Goal: Task Accomplishment & Management: Manage account settings

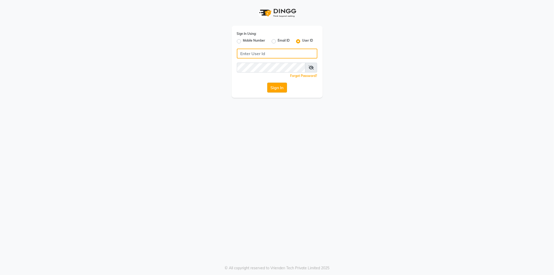
type input "makeover"
click at [280, 89] on button "Sign In" at bounding box center [277, 88] width 20 height 10
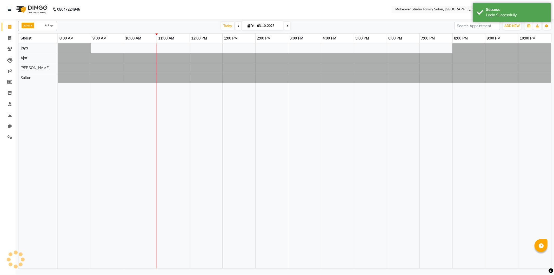
select select "en"
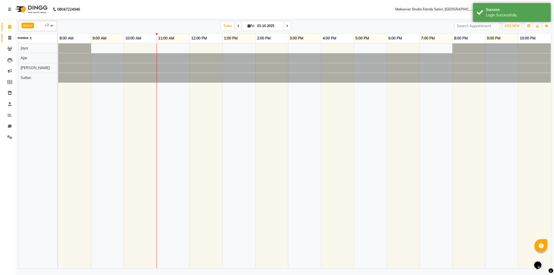
click at [12, 37] on span at bounding box center [9, 38] width 9 height 6
select select "service"
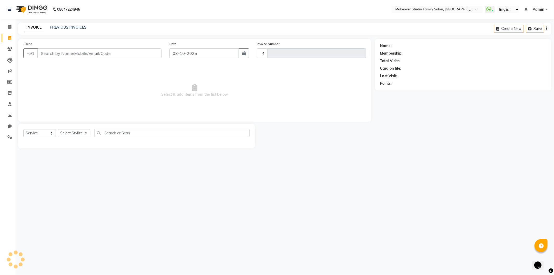
type input "1479"
select select "6089"
click at [159, 214] on div "08047224946 Select Location × Makeover Studio Family Salon, Ghansoli WhatsApp S…" at bounding box center [277, 137] width 554 height 275
click at [71, 58] on input "Client" at bounding box center [99, 53] width 124 height 10
click at [65, 27] on link "PREVIOUS INVOICES" at bounding box center [68, 27] width 37 height 5
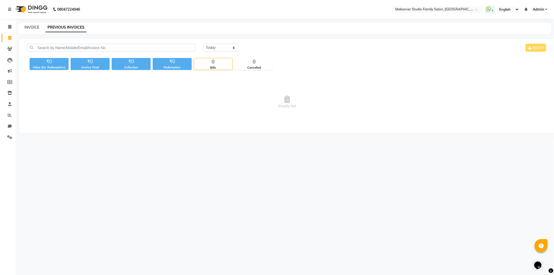
click at [33, 25] on link "INVOICE" at bounding box center [31, 27] width 15 height 5
select select "6089"
select select "service"
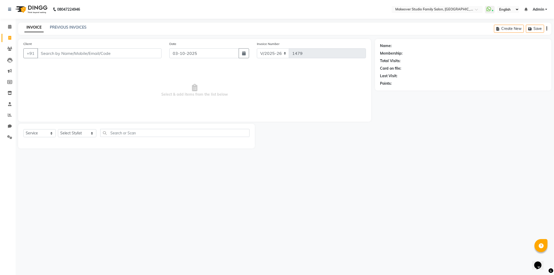
click at [61, 103] on span "Select & add items from the list below" at bounding box center [194, 90] width 342 height 52
click at [58, 25] on link "PREVIOUS INVOICES" at bounding box center [68, 27] width 37 height 5
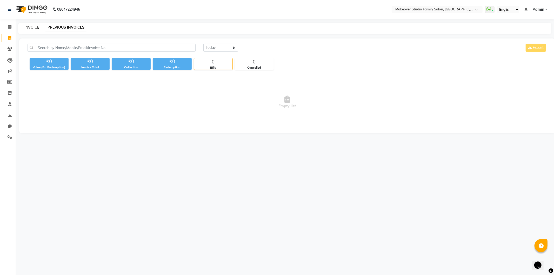
click at [36, 27] on link "INVOICE" at bounding box center [31, 27] width 15 height 5
select select "service"
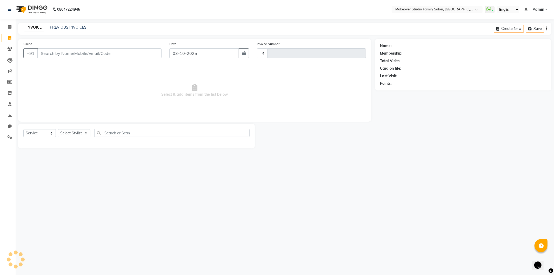
type input "1479"
select select "6089"
click at [63, 27] on link "PREVIOUS INVOICES" at bounding box center [68, 27] width 37 height 5
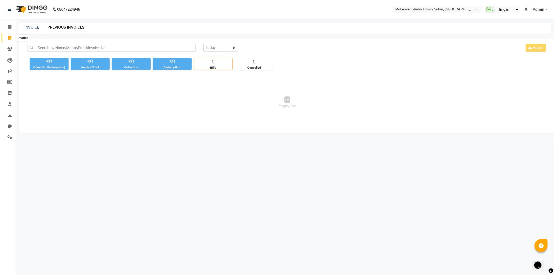
click at [11, 37] on span at bounding box center [9, 38] width 9 height 6
select select "service"
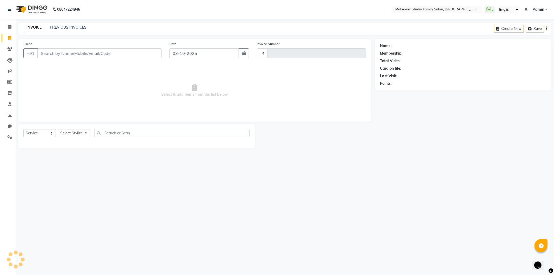
type input "1479"
select select "6089"
click at [62, 25] on link "PREVIOUS INVOICES" at bounding box center [68, 27] width 37 height 5
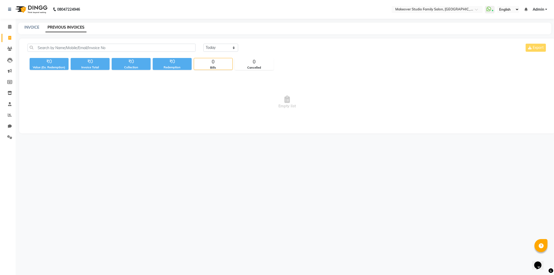
click at [147, 102] on span "Empty list" at bounding box center [287, 102] width 519 height 52
click at [92, 213] on div "08047224946 Select Location × Makeover Studio Family Salon, Ghansoli WhatsApp S…" at bounding box center [277, 137] width 554 height 275
click at [35, 26] on link "INVOICE" at bounding box center [31, 27] width 15 height 5
select select "service"
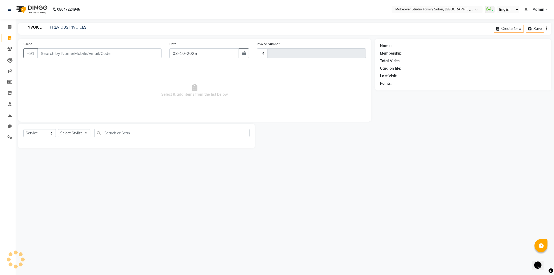
type input "1479"
select select "6089"
click at [553, 158] on div "08047224946 Select Location × Makeover Studio Family Salon, Ghansoli WhatsApp S…" at bounding box center [277, 137] width 554 height 275
click at [492, 242] on div "08047224946 Select Location × Makeover Studio Family Salon, Ghansoli WhatsApp S…" at bounding box center [277, 137] width 554 height 275
click at [75, 133] on select "Select Stylist Aditya Ajar Akash Ayesha shaikh Divya Farath Iqbal Ismail Jaya M…" at bounding box center [77, 133] width 38 height 8
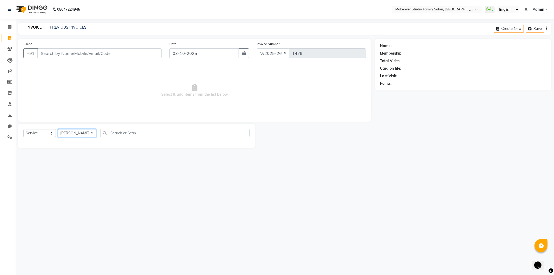
click at [58, 129] on select "Select Stylist Aditya Ajar Akash Ayesha shaikh Divya Farath Iqbal Ismail Jaya M…" at bounding box center [77, 133] width 38 height 8
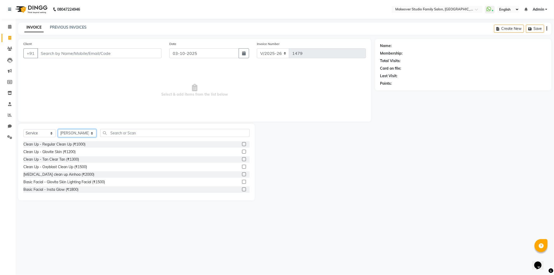
click at [73, 133] on select "Select Stylist Aditya Ajar Akash Ayesha shaikh Divya Farath Iqbal Ismail Jaya M…" at bounding box center [77, 133] width 38 height 8
select select "91460"
click at [58, 129] on select "Select Stylist Aditya Ajar Akash Ayesha shaikh Divya Farath Iqbal Ismail Jaya M…" at bounding box center [77, 133] width 38 height 8
click at [114, 132] on input "text" at bounding box center [174, 133] width 149 height 8
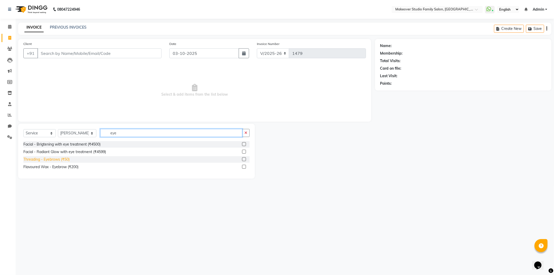
type input "eye"
click at [52, 158] on div "Threading - Eyebrows (₹50)" at bounding box center [46, 159] width 46 height 5
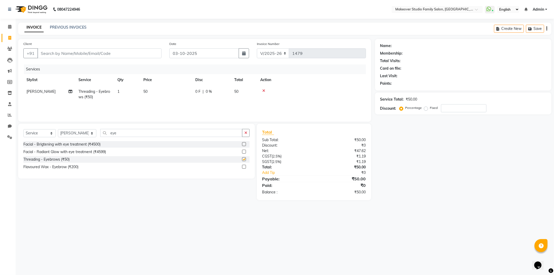
checkbox input "false"
drag, startPoint x: 129, startPoint y: 131, endPoint x: 25, endPoint y: 139, distance: 104.9
click at [25, 139] on div "Select Service Product Membership Package Voucher Prepaid Gift Card Select Styl…" at bounding box center [136, 135] width 226 height 12
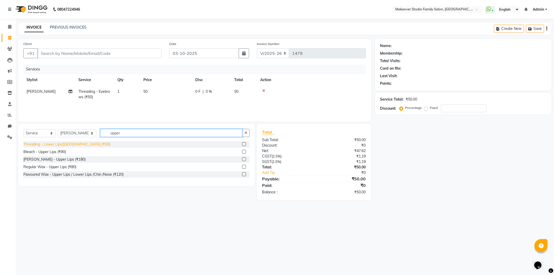
type input "upper"
click at [86, 144] on div "Threading - Lower Lips/Upper Lips (₹50)" at bounding box center [66, 144] width 87 height 5
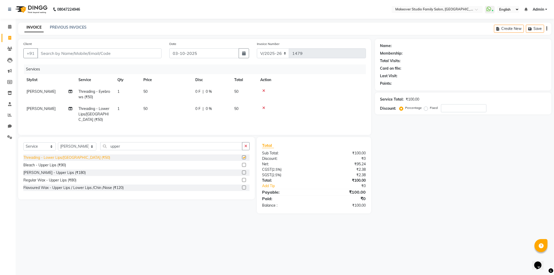
checkbox input "false"
drag, startPoint x: 71, startPoint y: 142, endPoint x: 0, endPoint y: 117, distance: 75.6
click at [0, 118] on app-home "08047224946 Select Location × Makeover Studio Family Salon, Ghansoli WhatsApp S…" at bounding box center [277, 110] width 554 height 221
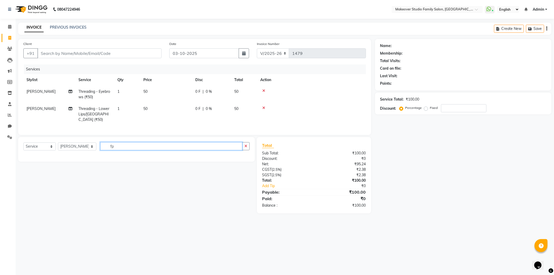
type input "f"
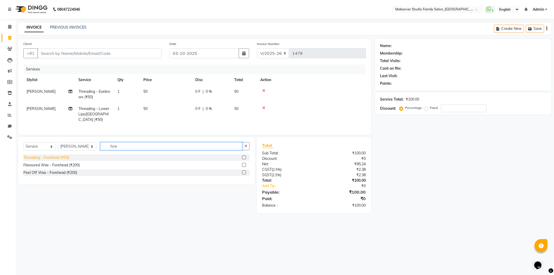
type input "fore"
click at [48, 160] on div "Threading - Forehead (₹50)" at bounding box center [46, 157] width 46 height 5
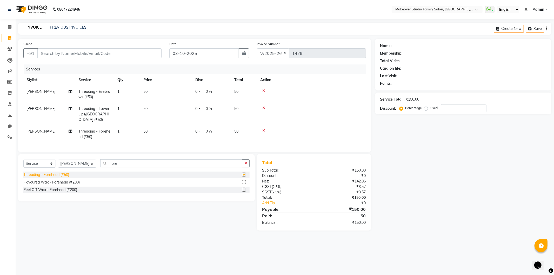
checkbox input "false"
click at [84, 54] on input "Client" at bounding box center [99, 53] width 124 height 10
click at [83, 55] on input "Client" at bounding box center [99, 53] width 124 height 10
click at [53, 53] on input "Client" at bounding box center [99, 53] width 124 height 10
click at [60, 48] on input "Client" at bounding box center [99, 53] width 124 height 10
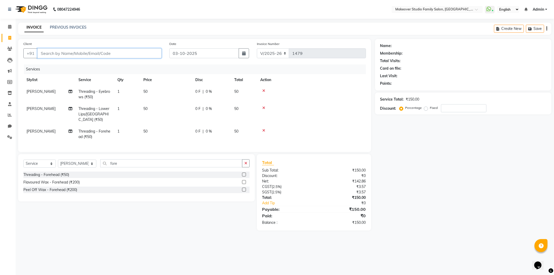
click at [58, 53] on input "Client" at bounding box center [99, 53] width 124 height 10
click at [58, 56] on input "Client" at bounding box center [99, 53] width 124 height 10
type input "7"
type input "0"
click at [79, 72] on span "7078" at bounding box center [84, 73] width 10 height 5
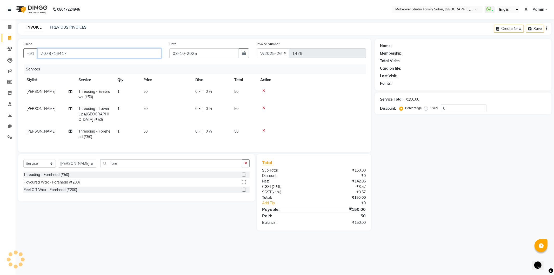
type input "7078716417"
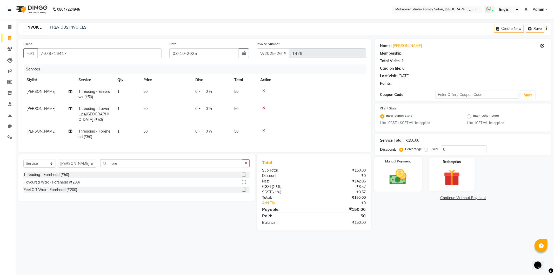
click at [412, 178] on div "Manual Payment" at bounding box center [398, 174] width 48 height 35
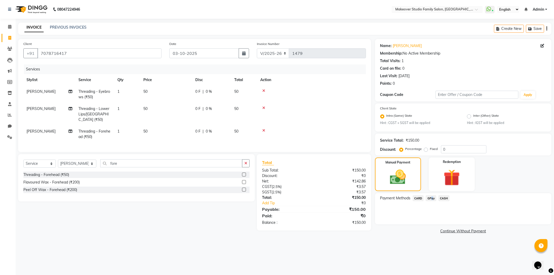
click at [430, 198] on span "GPay" at bounding box center [431, 198] width 11 height 6
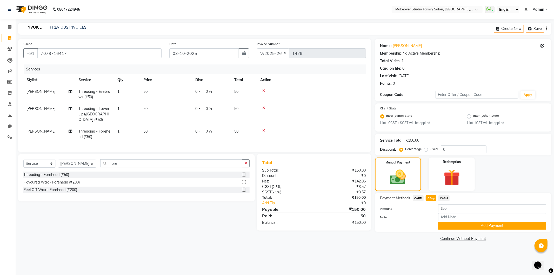
click at [508, 230] on div "Payment Methods CARD GPay CASH Amount: 150 Note: Add Payment" at bounding box center [463, 212] width 176 height 39
click at [505, 229] on button "Add Payment" at bounding box center [492, 225] width 108 height 8
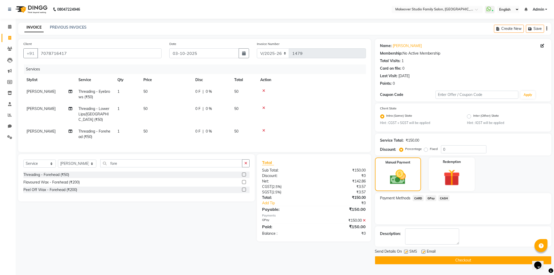
click at [488, 262] on button "Checkout" at bounding box center [463, 260] width 176 height 8
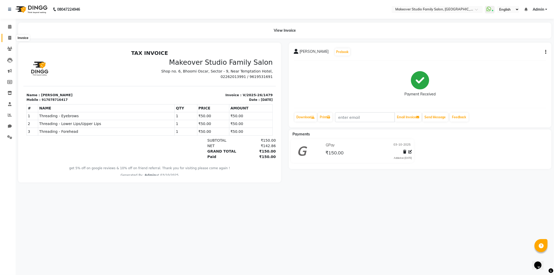
click at [8, 37] on icon at bounding box center [9, 38] width 3 height 4
select select "service"
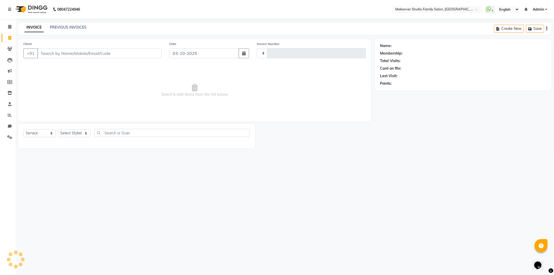
type input "1480"
select select "6089"
click at [96, 51] on input "Client" at bounding box center [99, 53] width 124 height 10
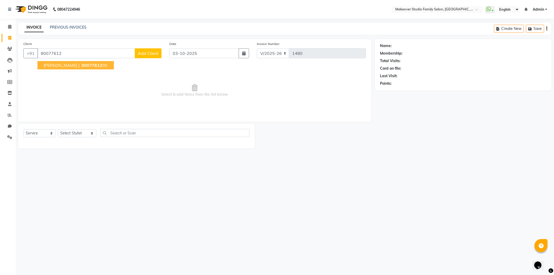
click at [63, 64] on button "NEELAM J 80077612 00" at bounding box center [75, 65] width 76 height 8
type input "8007761200"
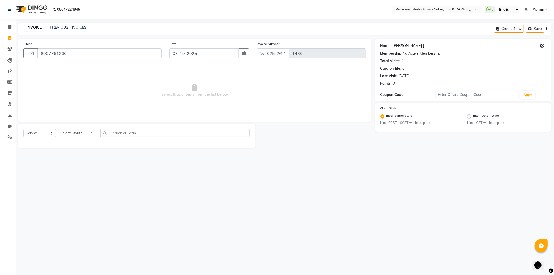
click at [396, 47] on link "Neelam J" at bounding box center [408, 45] width 31 height 5
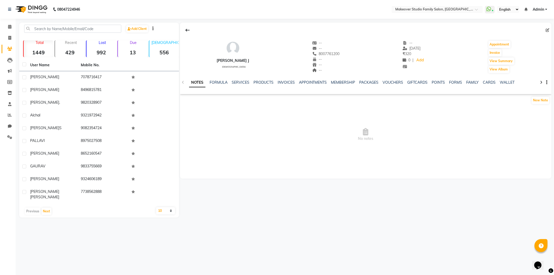
click at [193, 82] on link "NOTES" at bounding box center [197, 82] width 16 height 9
click at [542, 102] on button "New Note" at bounding box center [540, 100] width 18 height 7
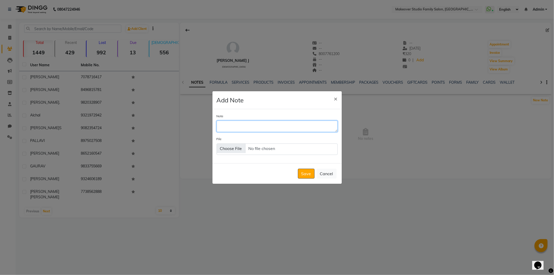
click at [229, 126] on textarea "Note" at bounding box center [277, 125] width 121 height 11
type textarea "[MEDICAL_DATA] 6000"
click at [301, 172] on button "Save" at bounding box center [306, 174] width 17 height 10
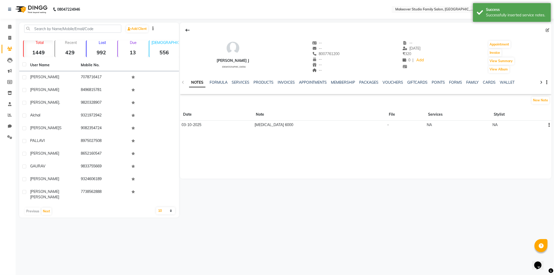
click at [431, 162] on div "[PERSON_NAME] J [DEMOGRAPHIC_DATA] -- -- 8007761200 -- -- -- -- [DATE] ₹ 320 0 …" at bounding box center [365, 101] width 371 height 156
